Goal: Information Seeking & Learning: Learn about a topic

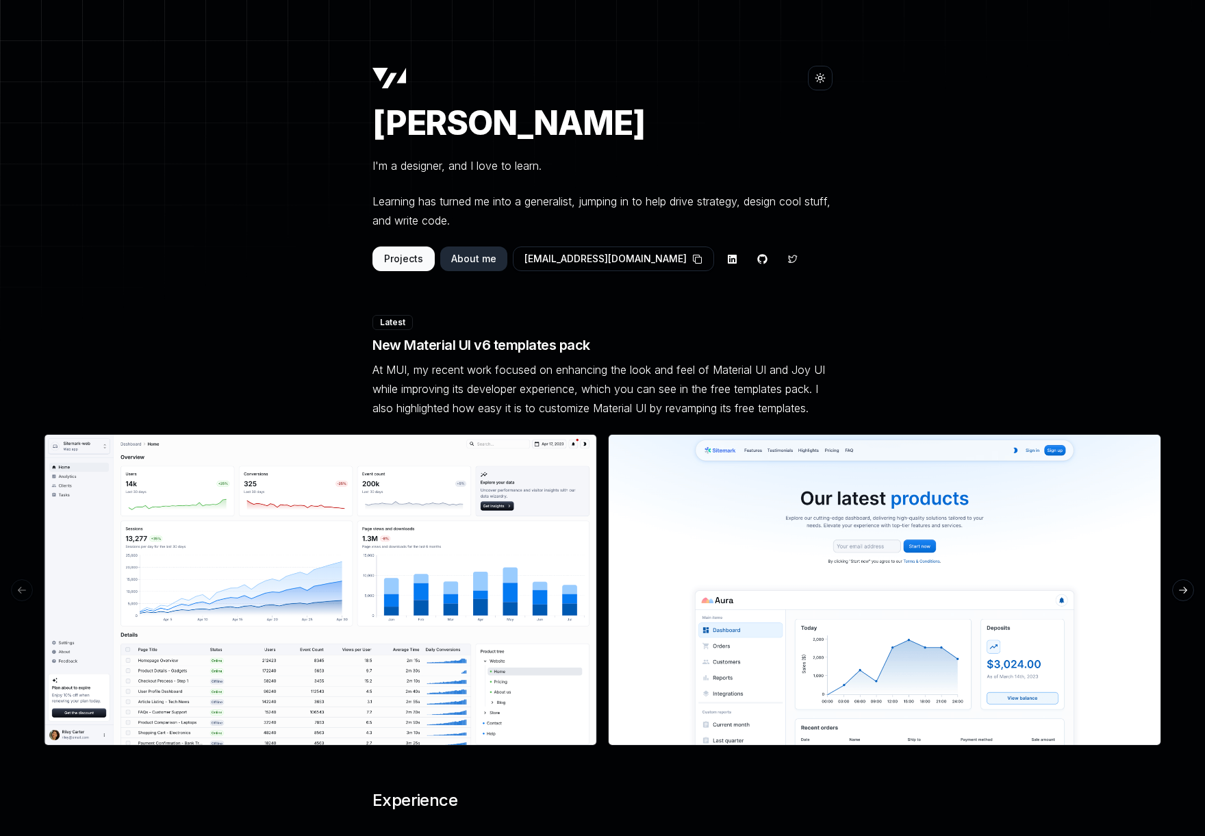
click at [112, 137] on main "Toggle theme Victor Zanivan I'm a designer, and I love to learn. Learning has t…" at bounding box center [602, 775] width 1205 height 1419
click at [226, 353] on main "Toggle theme Victor Zanivan I'm a designer, and I love to learn. Learning has t…" at bounding box center [602, 775] width 1205 height 1419
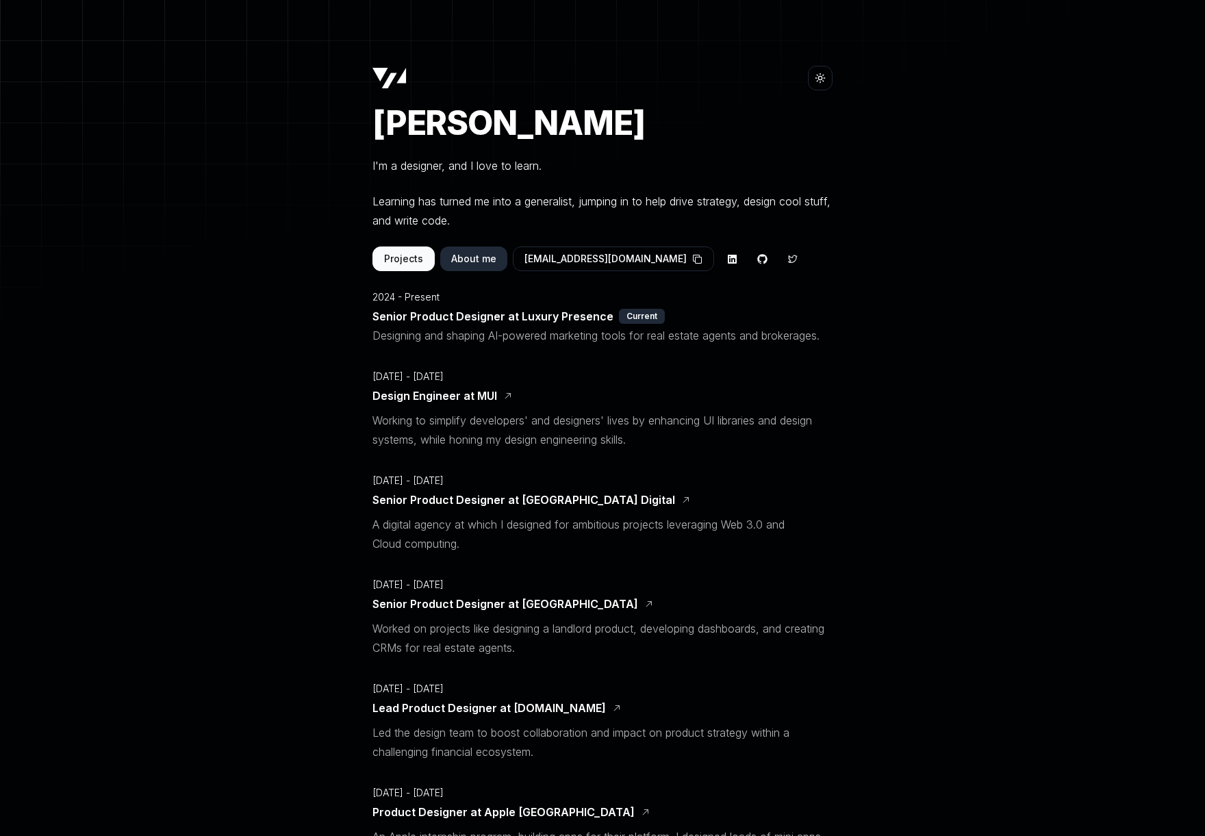
click at [409, 258] on button "Projects" at bounding box center [403, 258] width 62 height 25
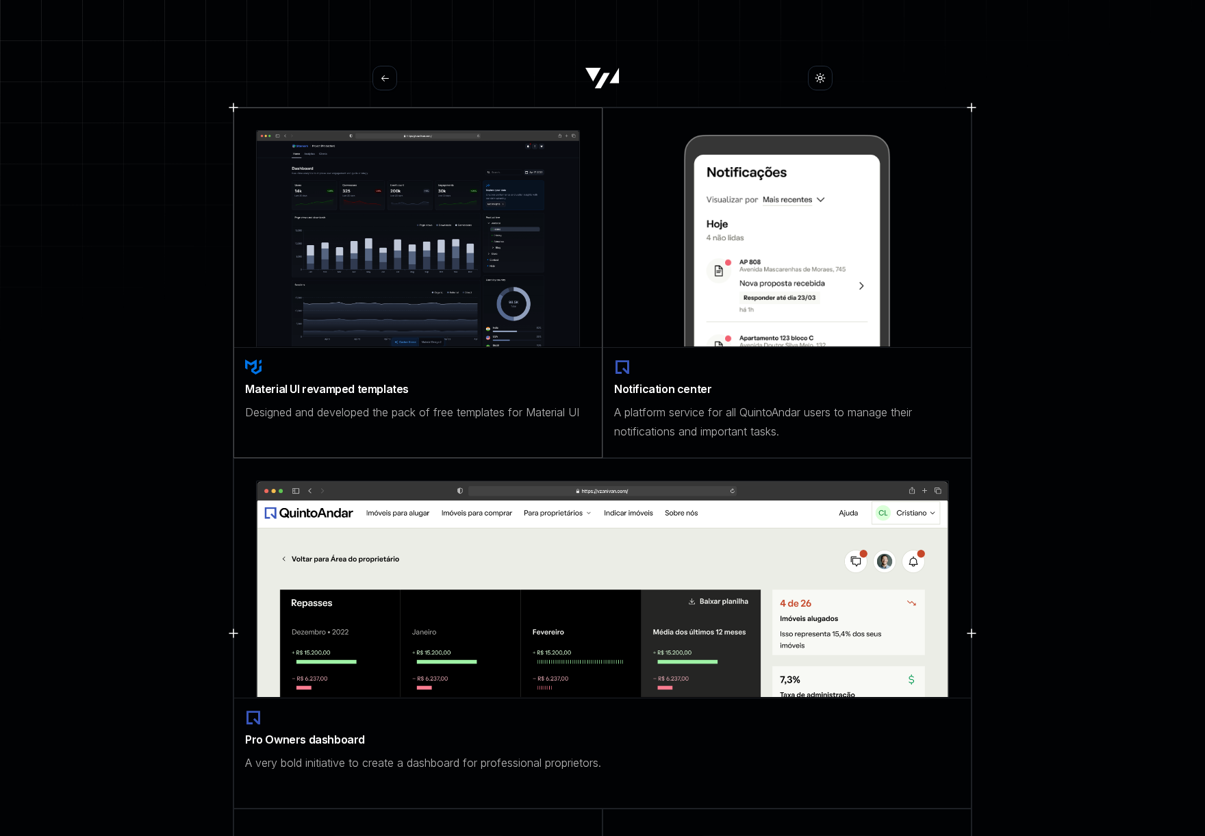
click at [390, 431] on div "Material UI revamped templates Designed and developed the pack of free template…" at bounding box center [418, 390] width 368 height 85
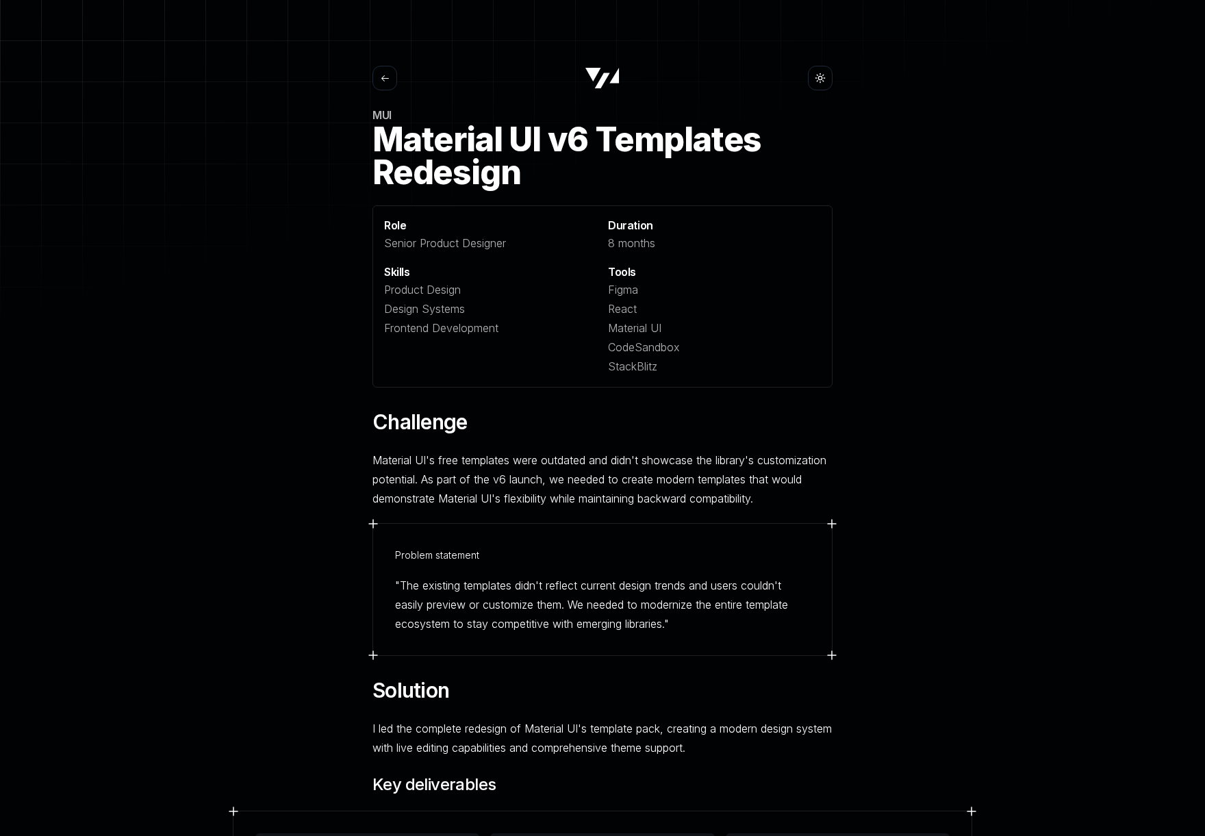
click at [396, 75] on button at bounding box center [384, 78] width 25 height 25
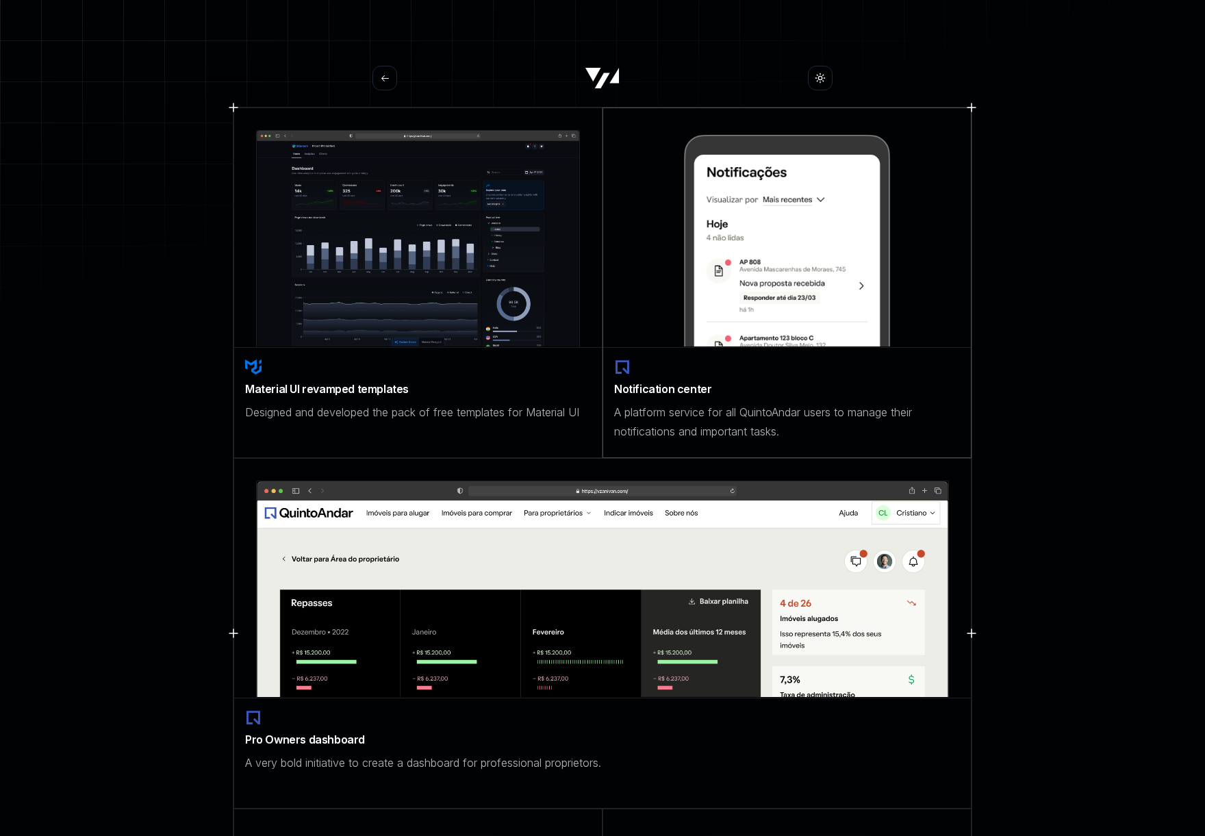
click at [700, 256] on img at bounding box center [787, 238] width 324 height 217
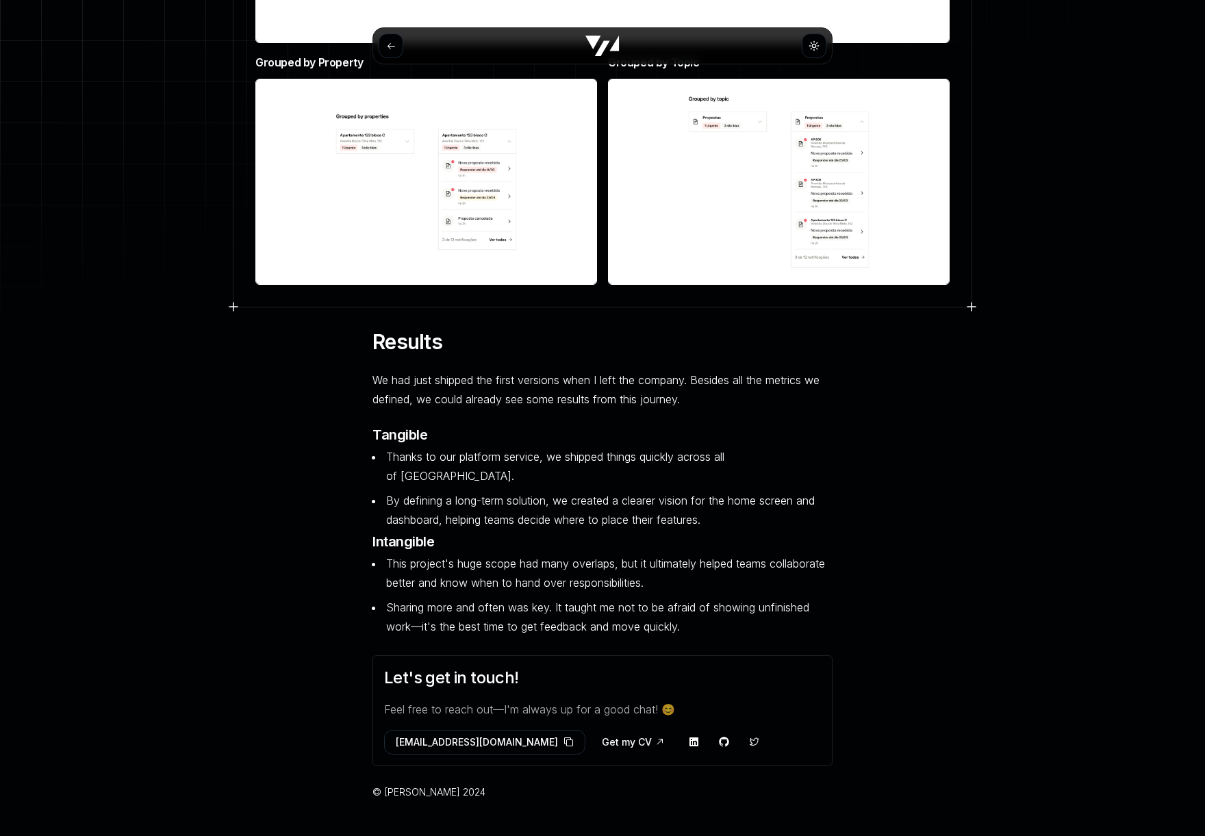
scroll to position [5564, 0]
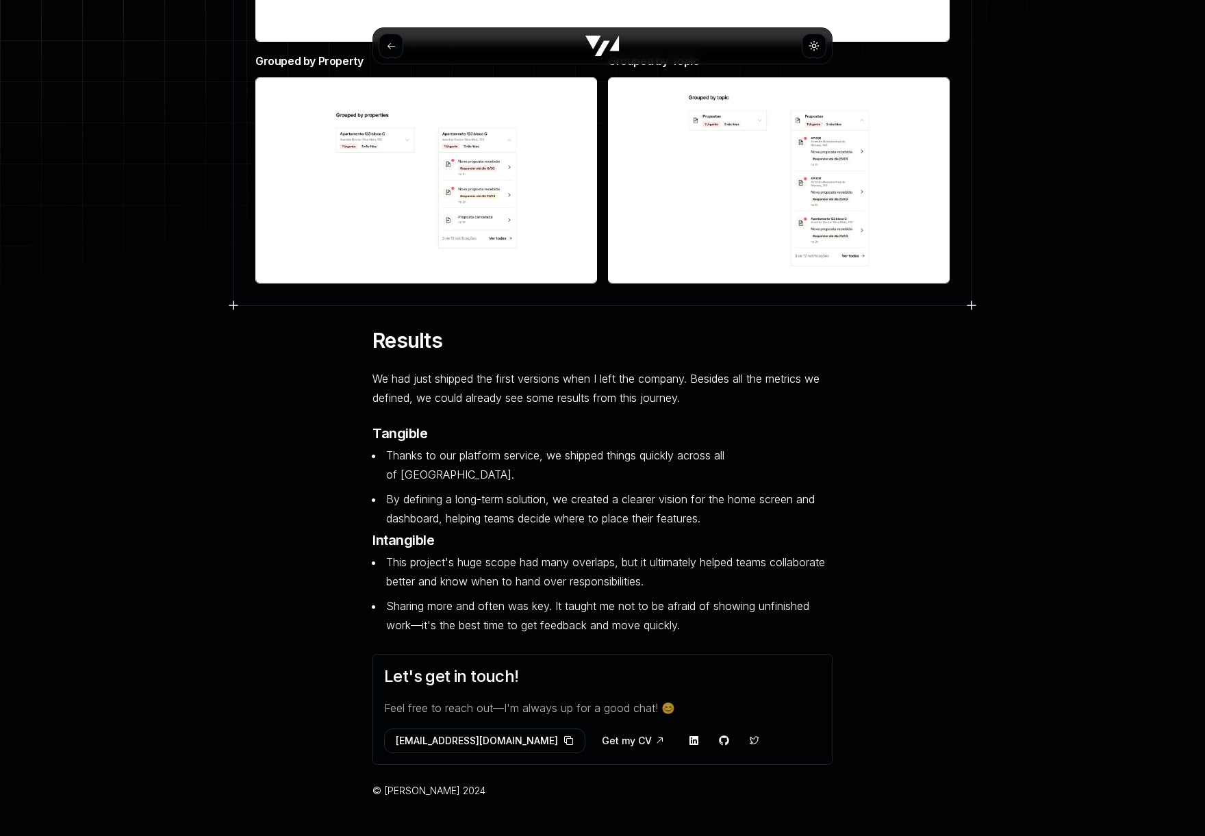
click at [390, 44] on icon at bounding box center [391, 46] width 10 height 10
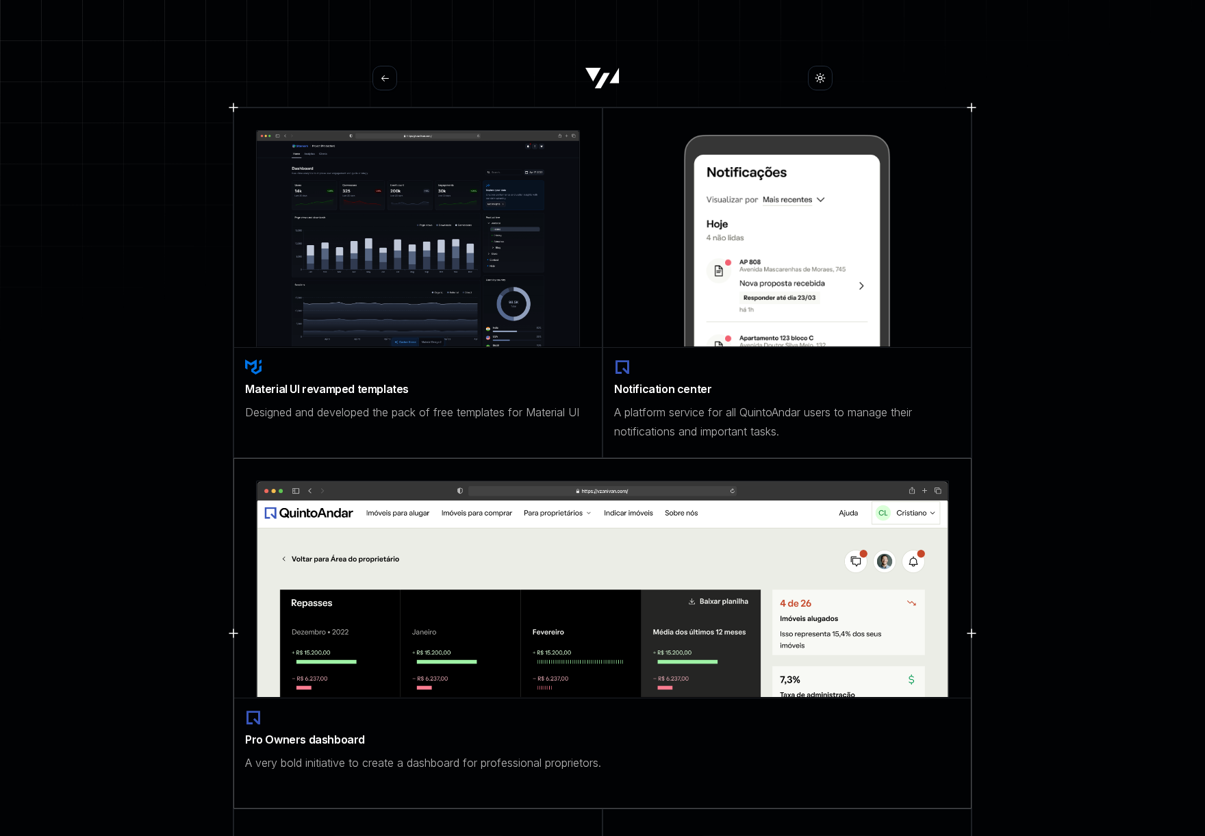
click at [563, 580] on img at bounding box center [602, 589] width 693 height 217
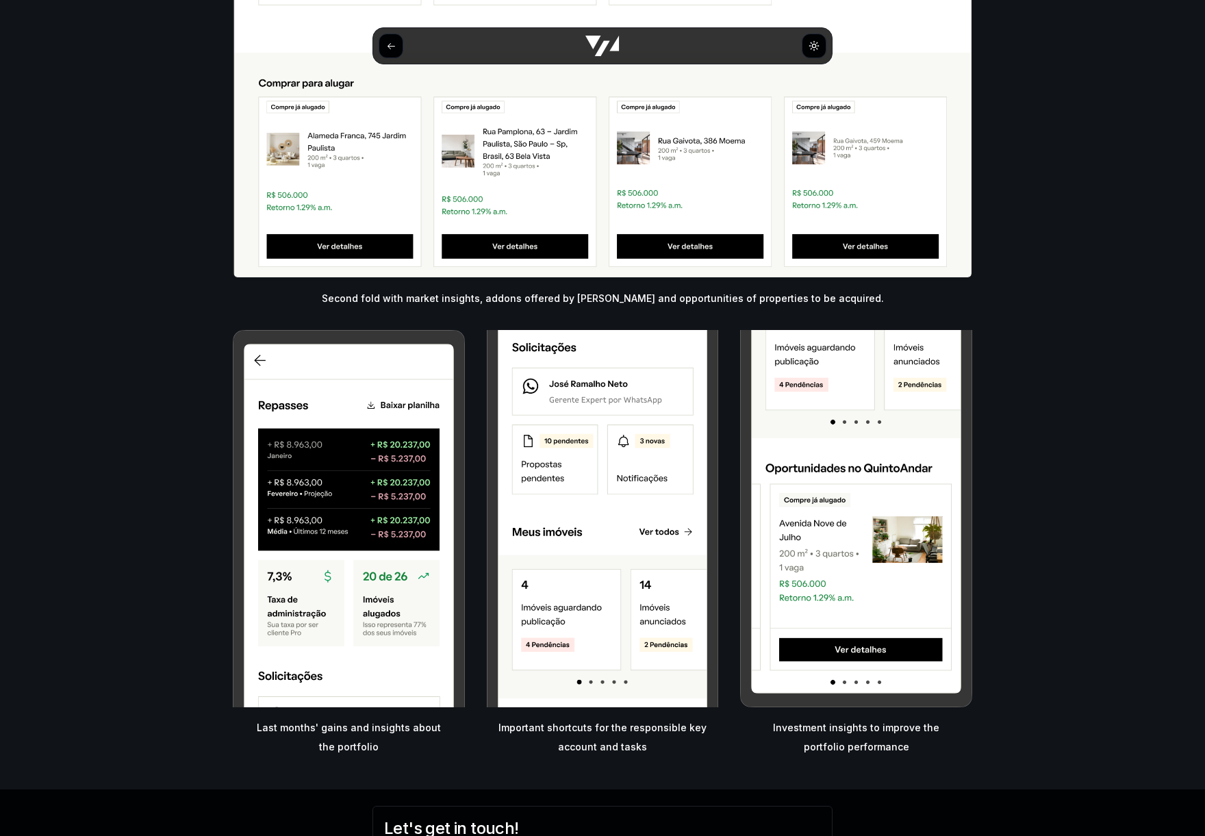
scroll to position [4595, 0]
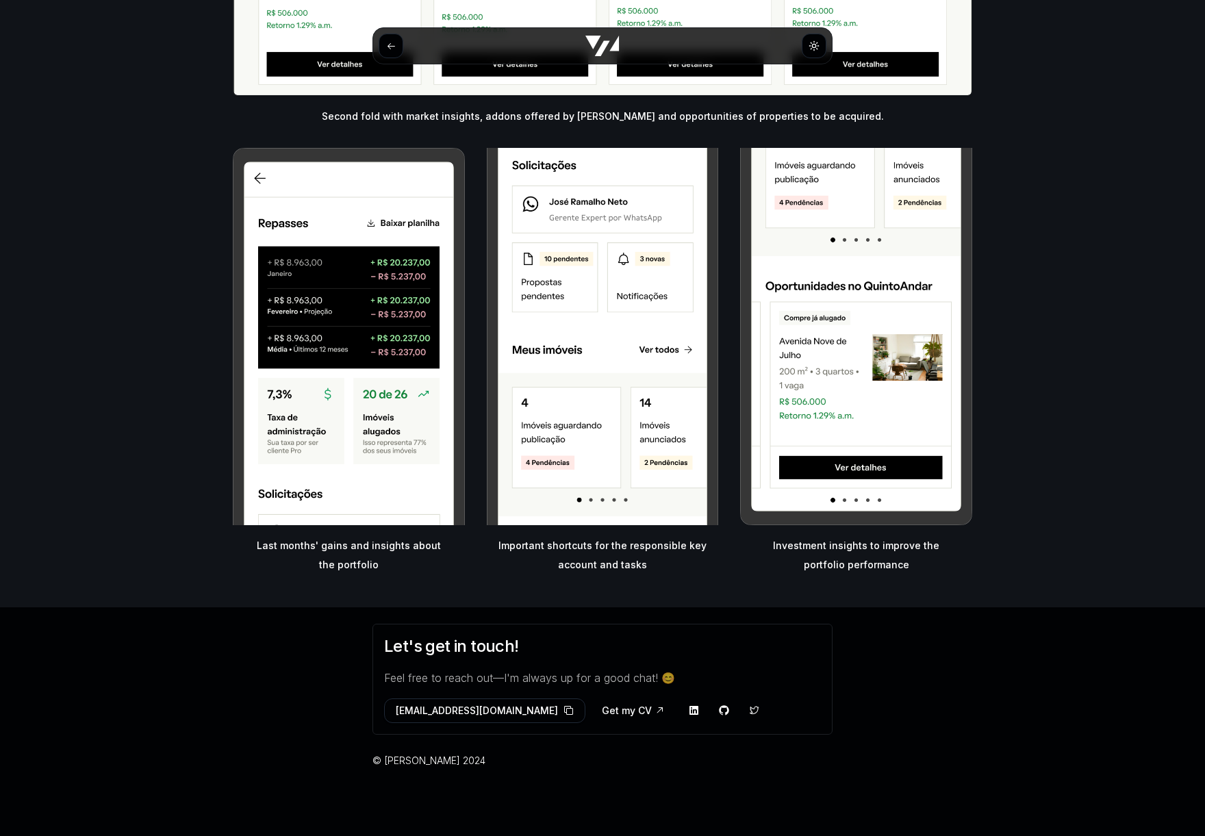
click at [387, 43] on icon at bounding box center [391, 46] width 10 height 10
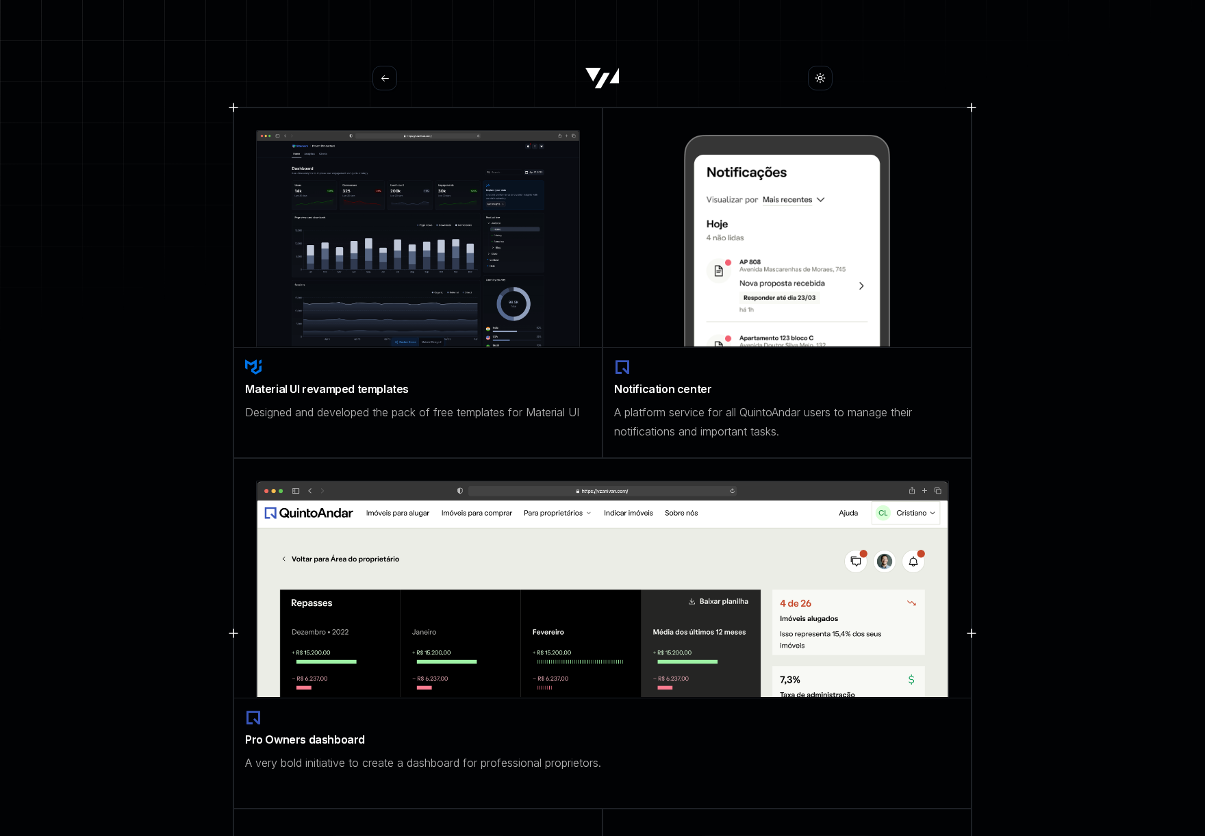
click at [391, 79] on button at bounding box center [384, 78] width 25 height 25
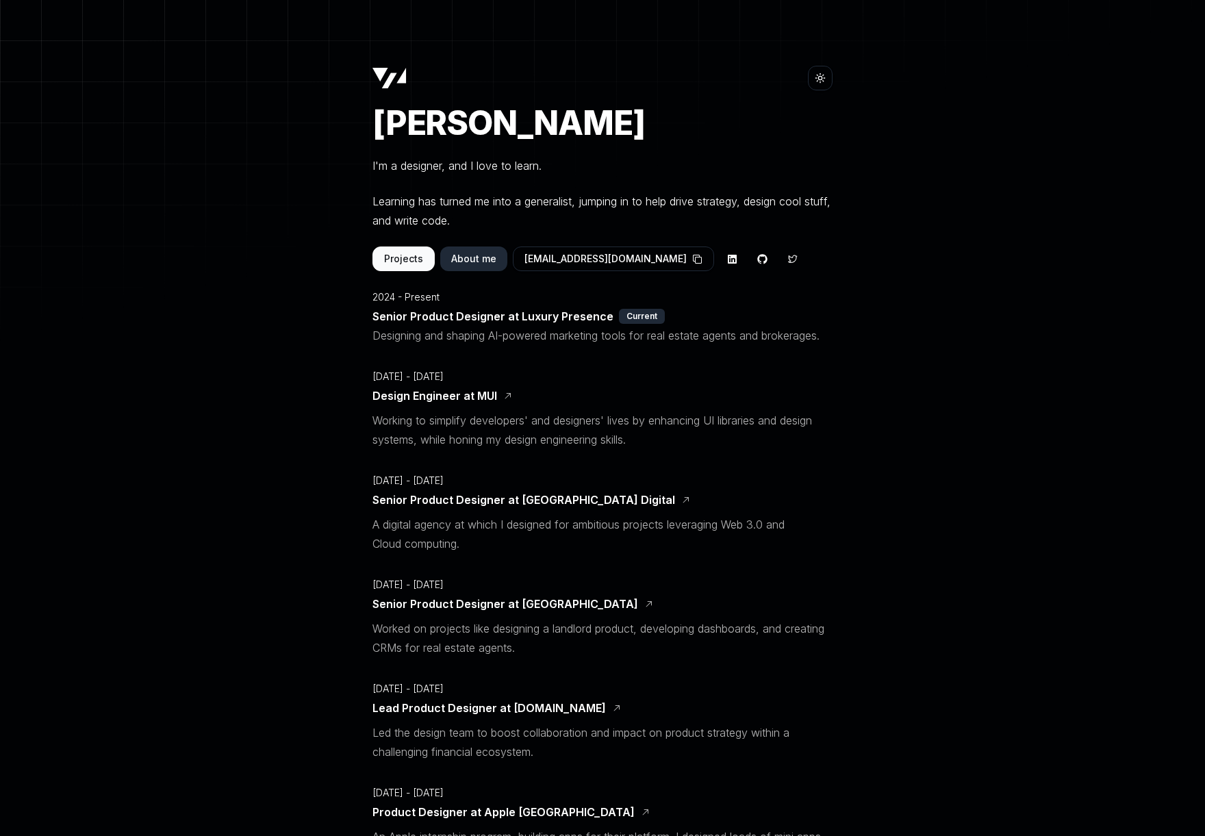
click at [487, 261] on button "About me" at bounding box center [473, 258] width 67 height 25
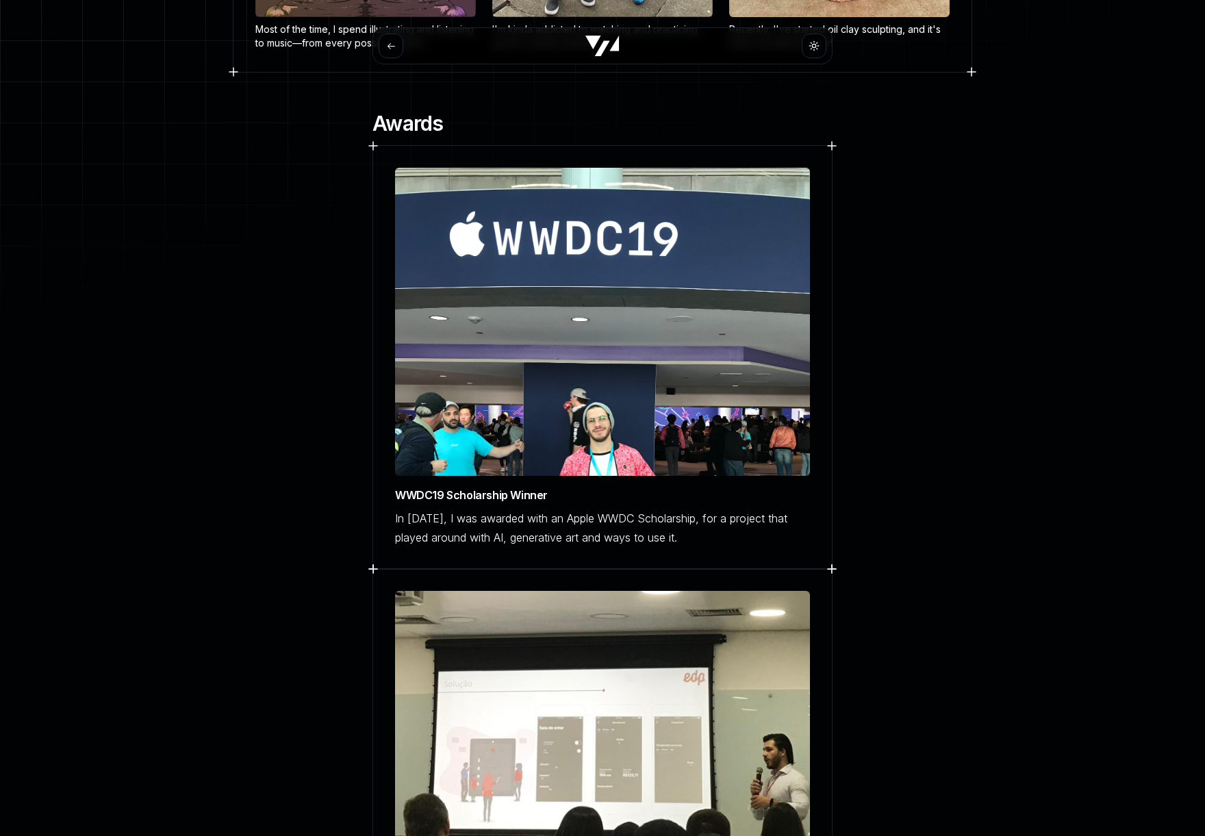
scroll to position [674, 0]
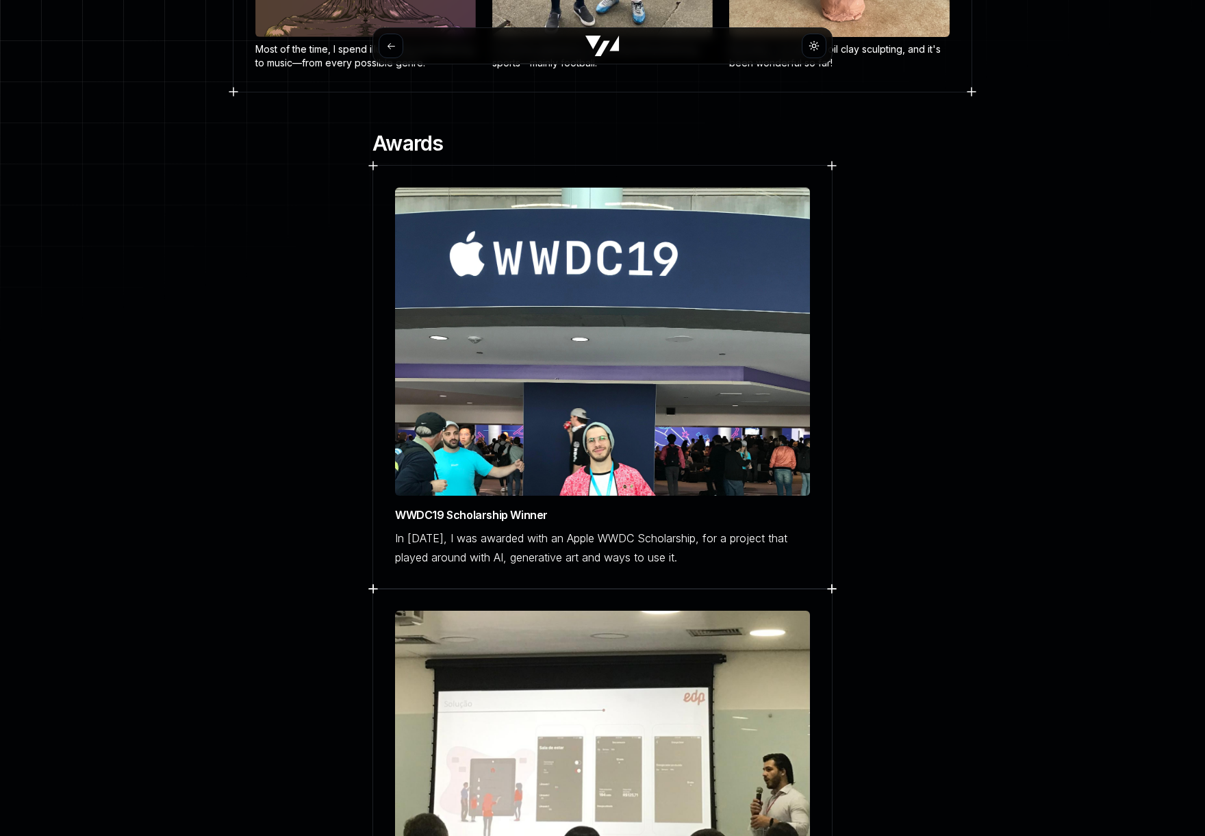
click at [516, 303] on img at bounding box center [602, 342] width 415 height 308
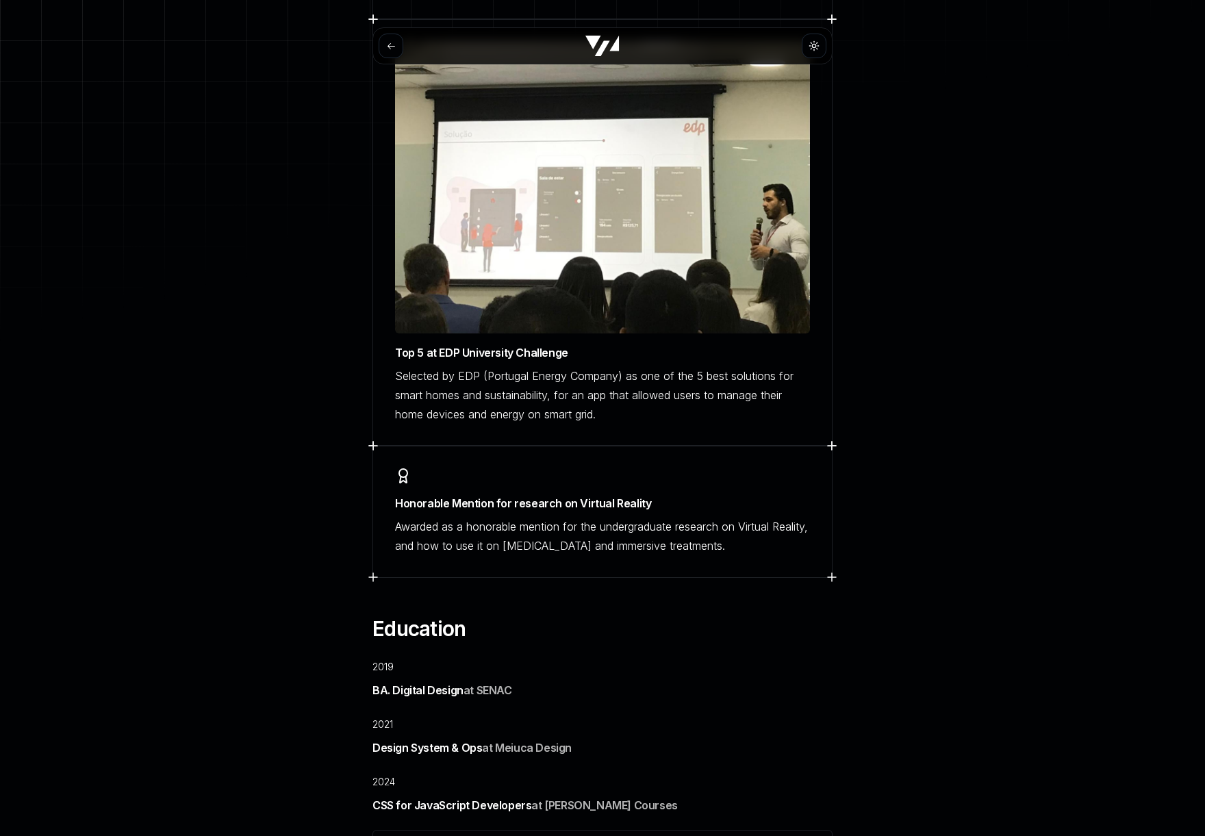
scroll to position [1430, 0]
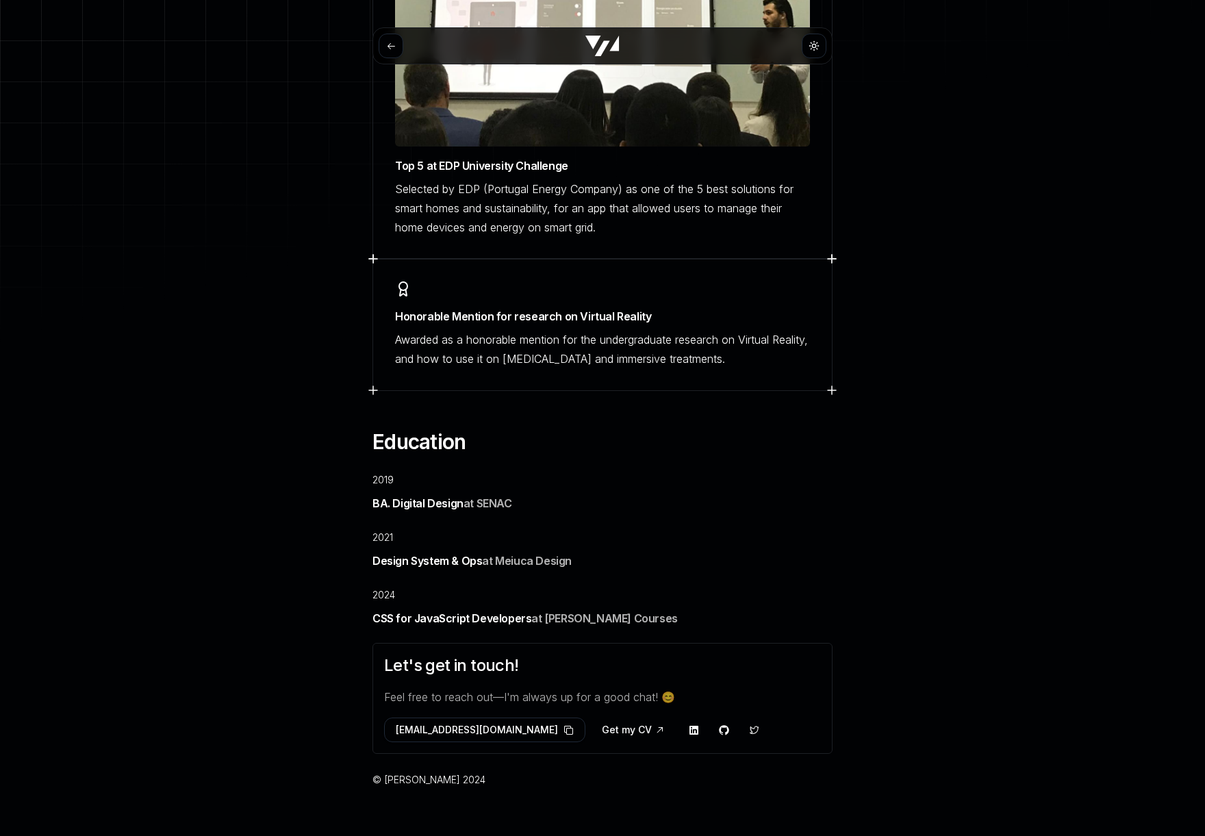
click at [401, 49] on button at bounding box center [391, 46] width 25 height 25
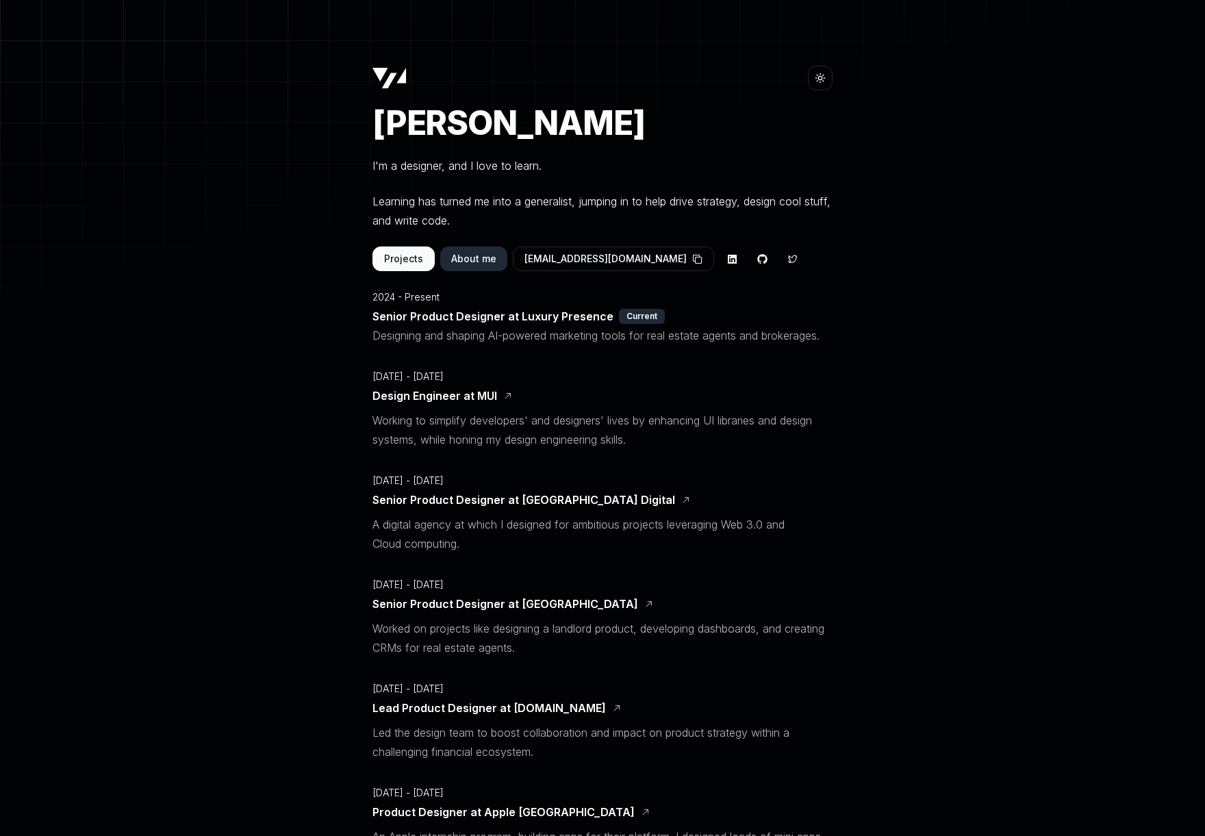
click at [484, 250] on button "About me" at bounding box center [473, 258] width 67 height 25
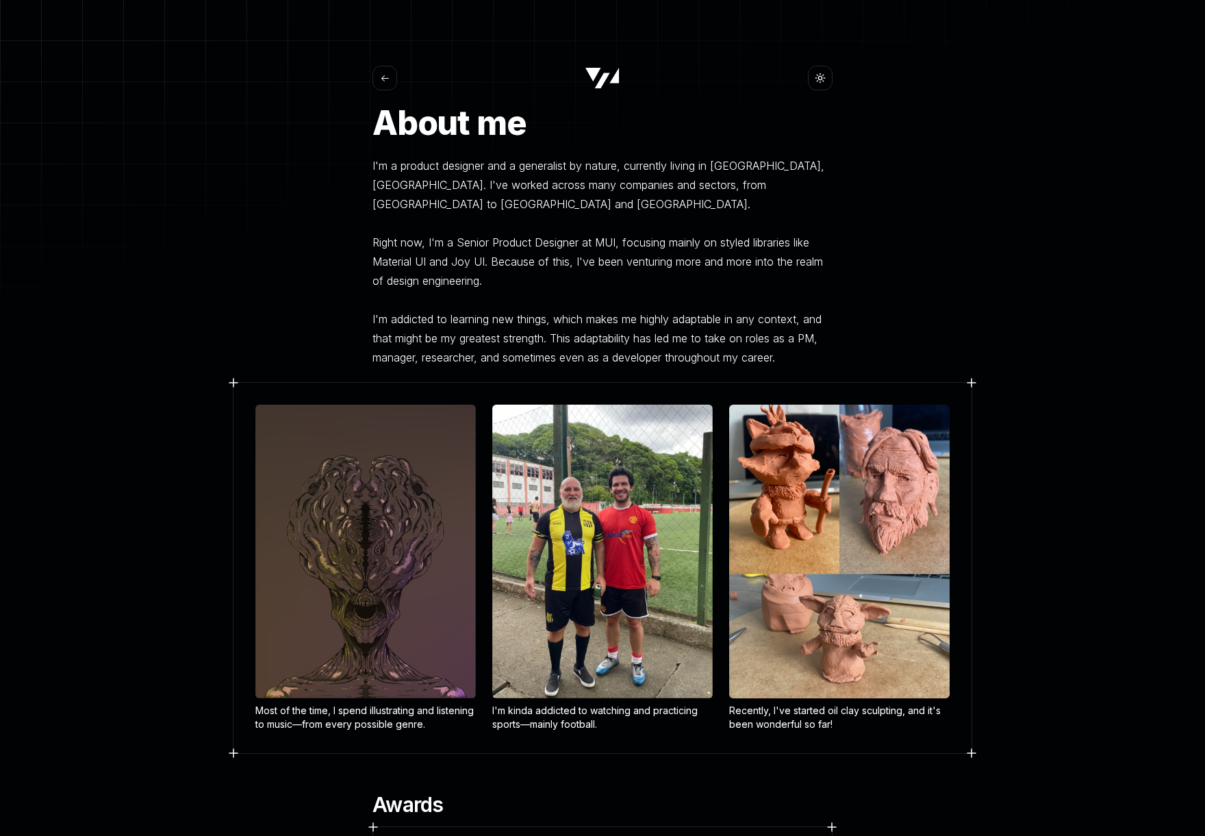
click at [386, 75] on icon at bounding box center [385, 78] width 10 height 10
